Goal: Information Seeking & Learning: Understand process/instructions

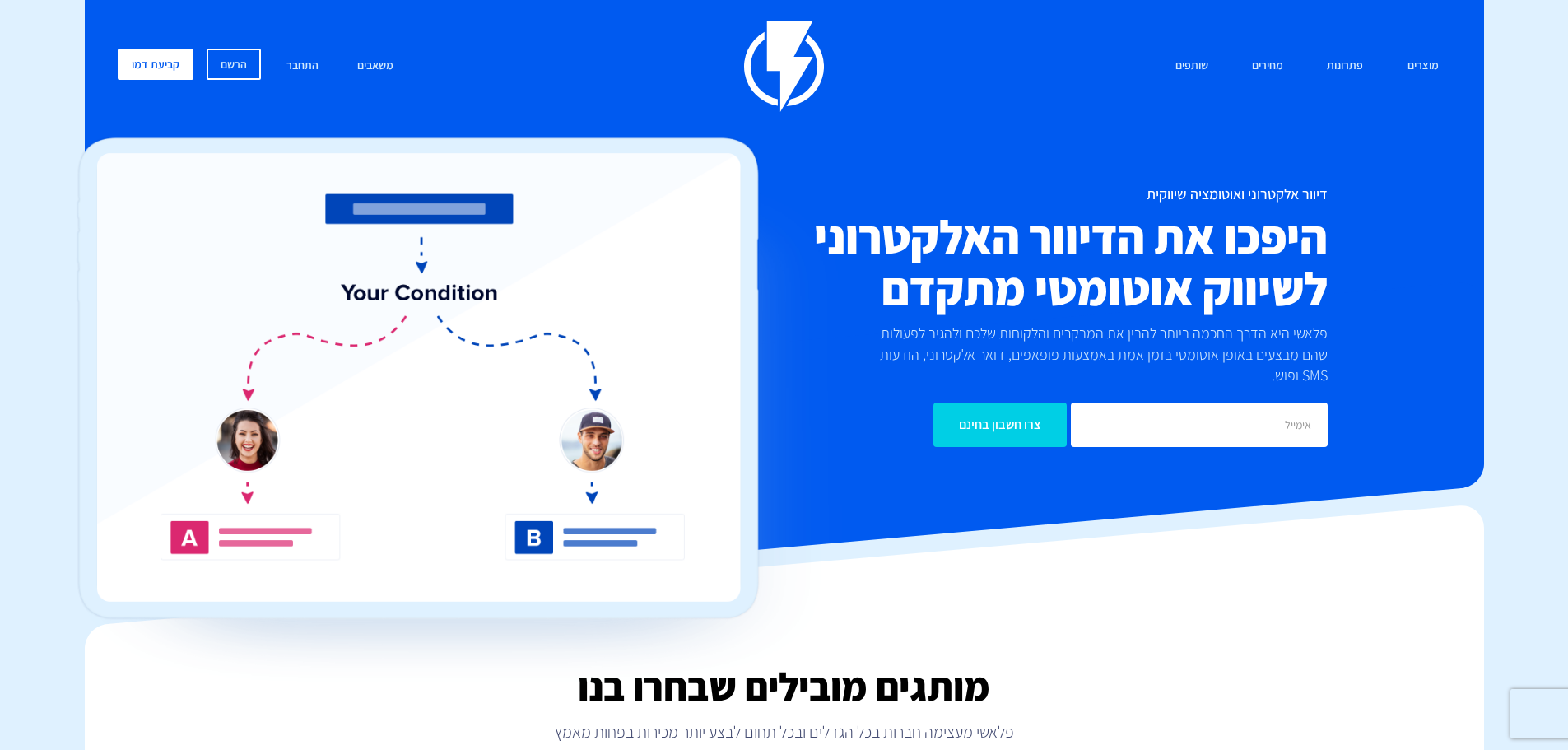
drag, startPoint x: 54, startPoint y: 271, endPoint x: 81, endPoint y: 245, distance: 37.5
click at [308, 60] on link "התחבר" at bounding box center [303, 67] width 57 height 35
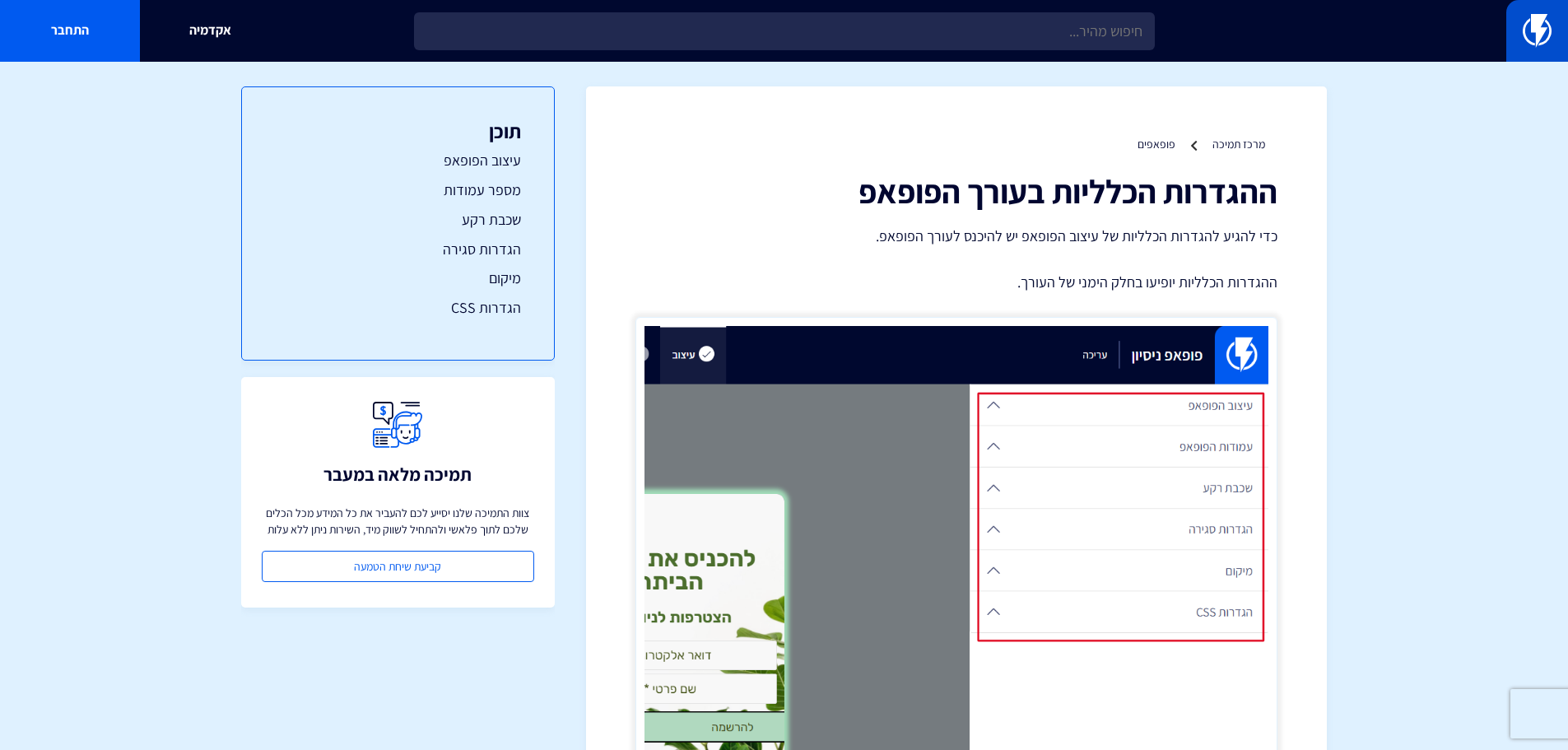
click at [1513, 32] on link at bounding box center [1537, 30] width 62 height 62
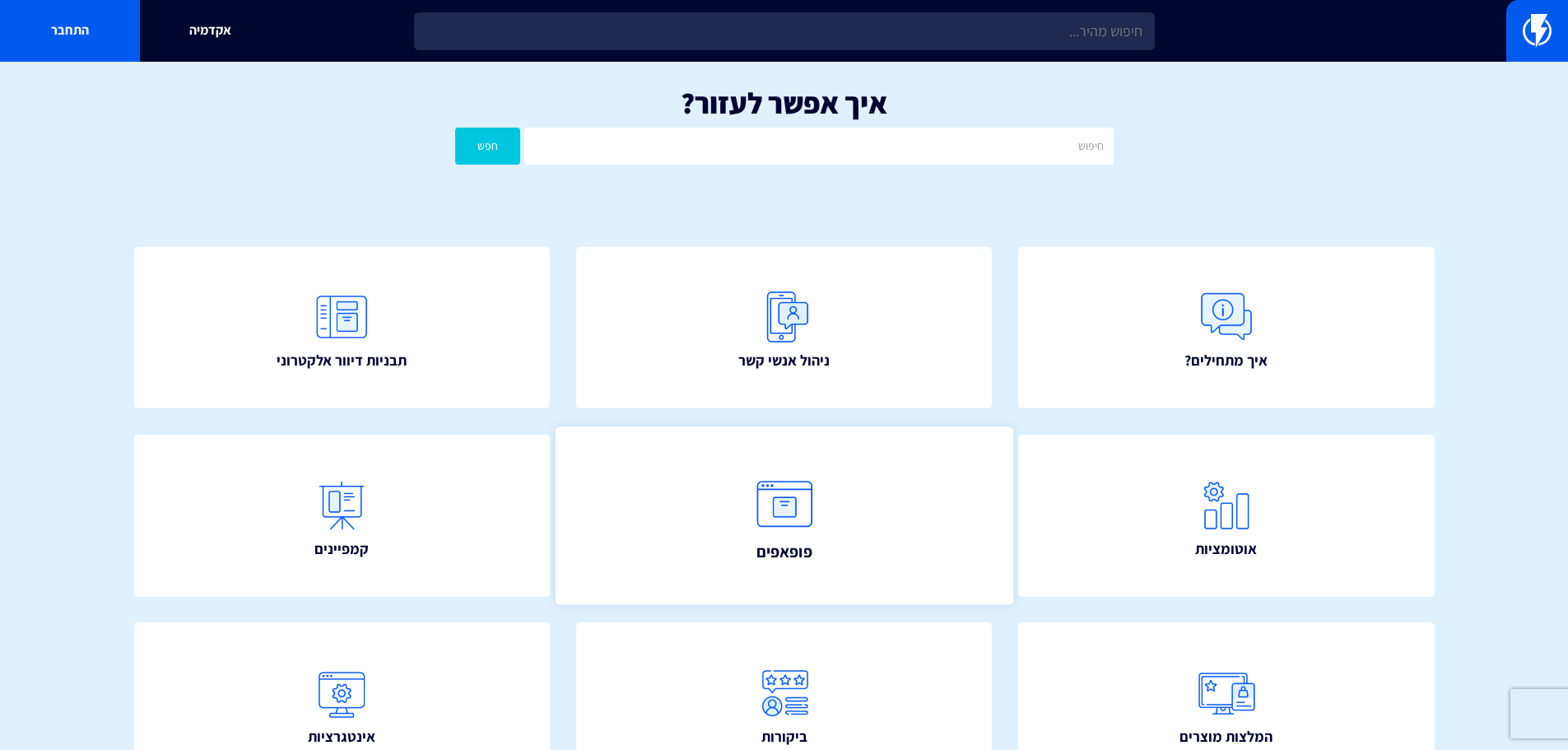
click at [797, 486] on img at bounding box center [784, 503] width 72 height 72
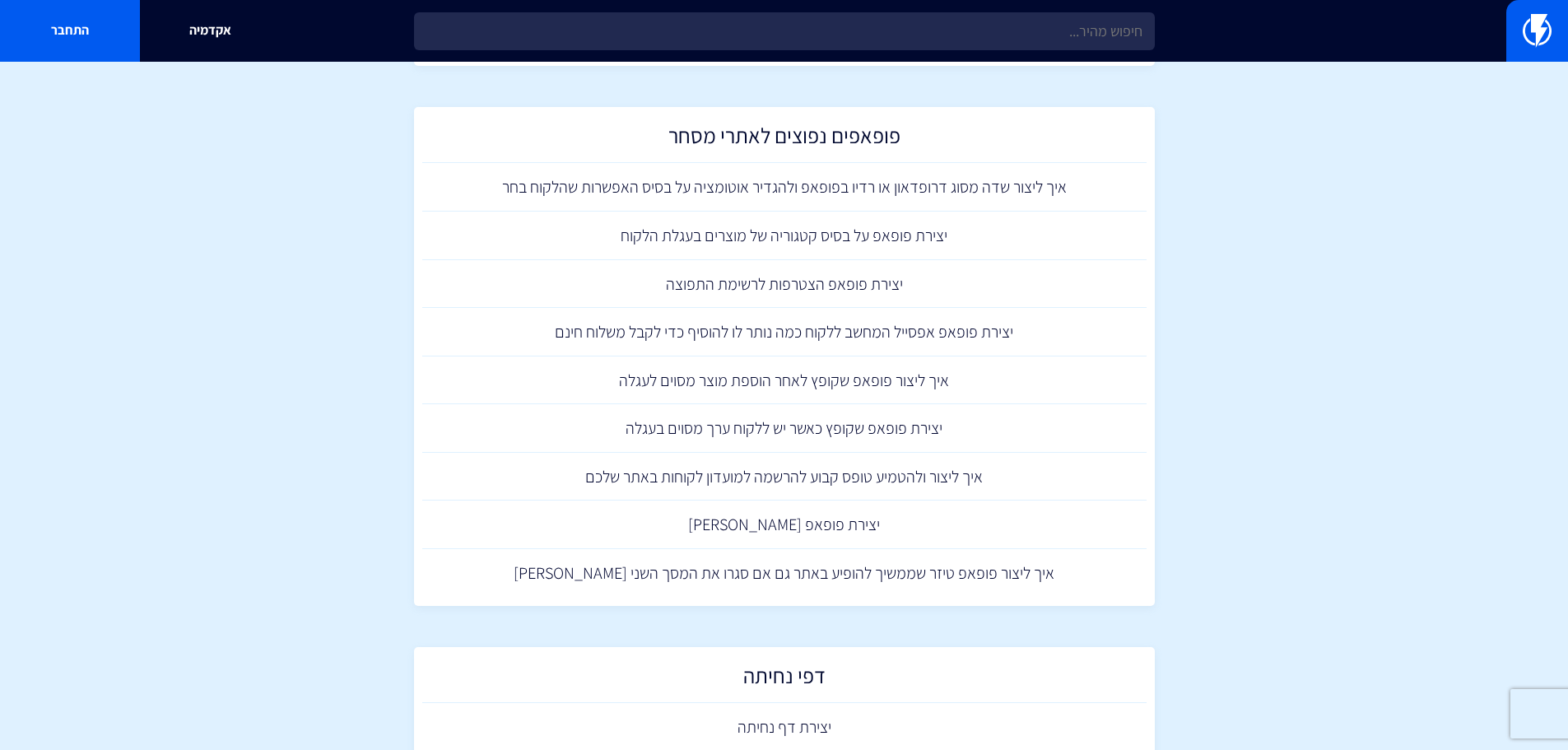
scroll to position [1728, 0]
